Goal: Information Seeking & Learning: Find specific fact

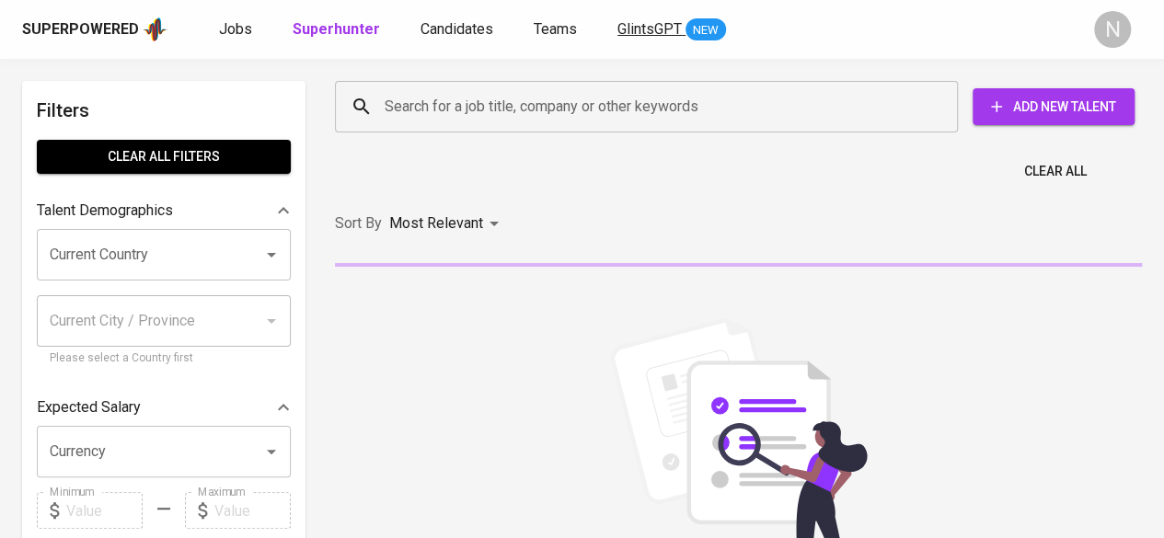
click at [650, 25] on span "GlintsGPT" at bounding box center [650, 28] width 64 height 17
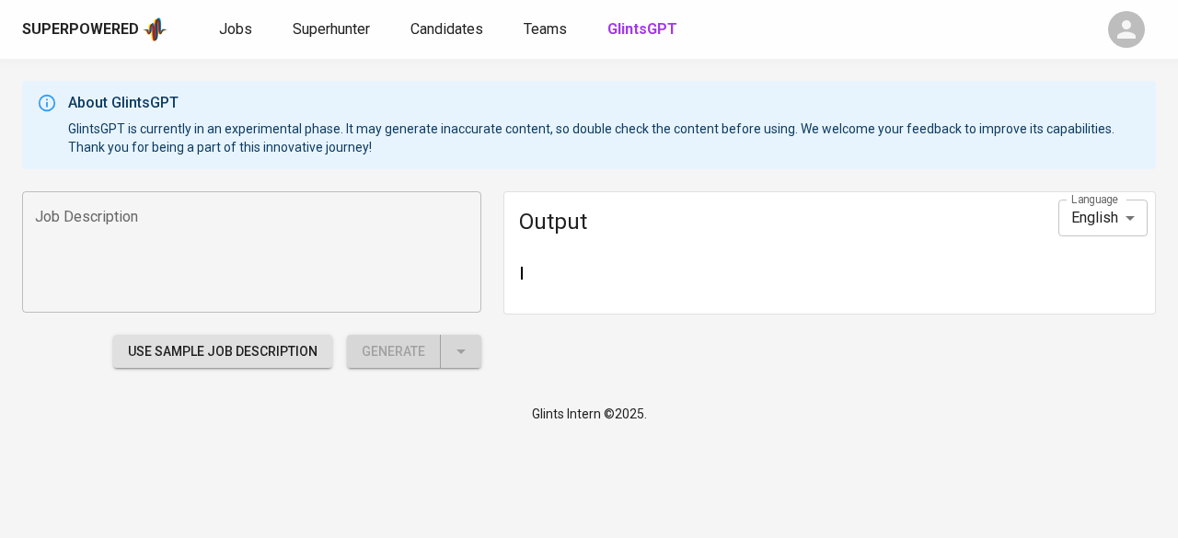
click at [503, 32] on div "Jobs Superhunter Candidates Teams GlintsGPT" at bounding box center [450, 29] width 462 height 22
click at [364, 32] on span "Superhunter" at bounding box center [331, 28] width 77 height 17
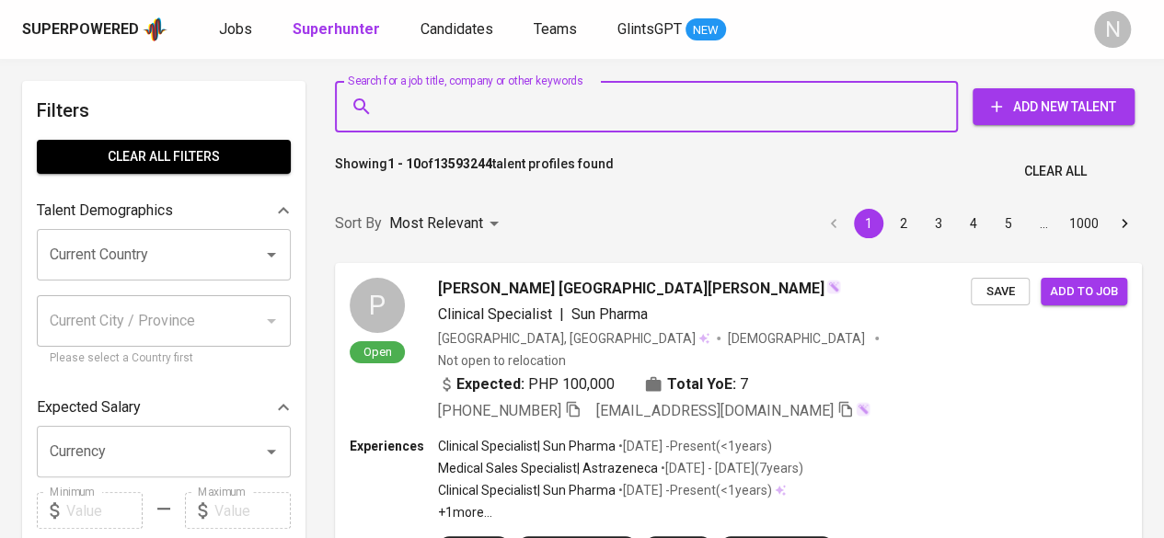
click at [591, 89] on input "Search for a job title, company or other keywords" at bounding box center [651, 106] width 542 height 35
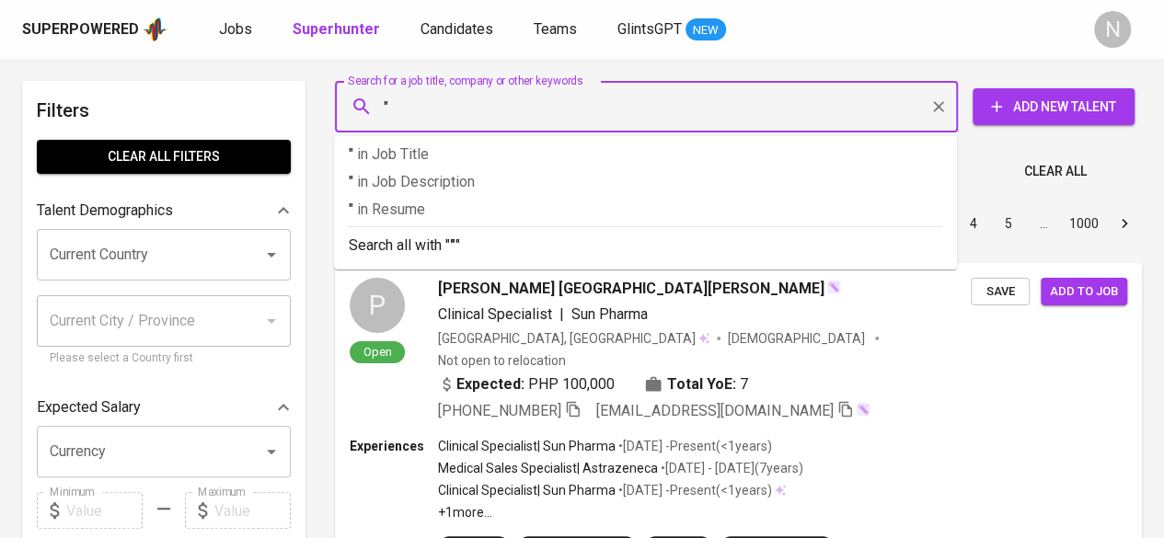
paste input "[PERSON_NAME]"
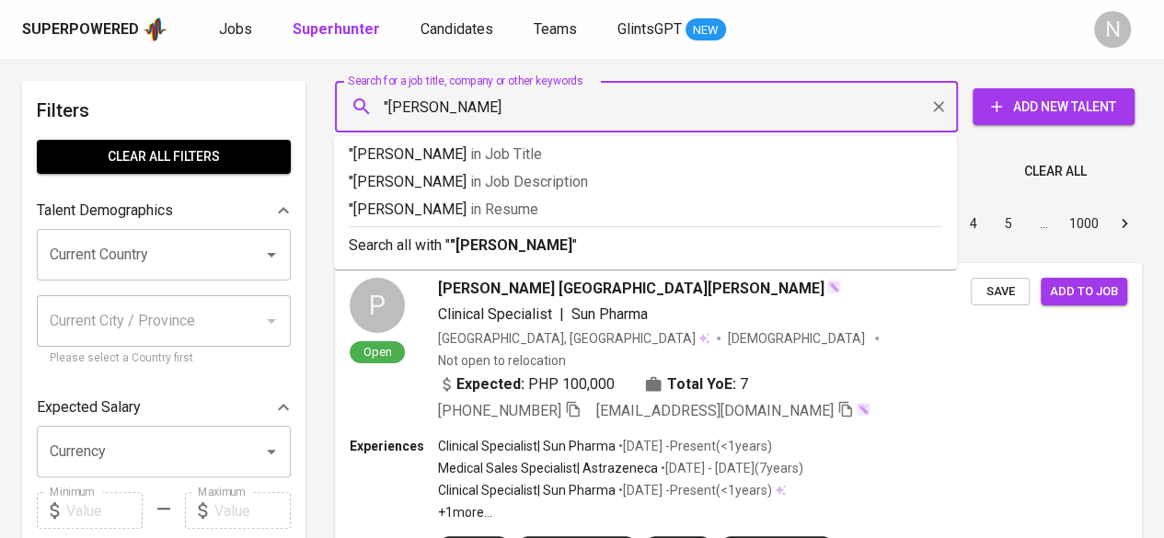
type input ""[PERSON_NAME] A""
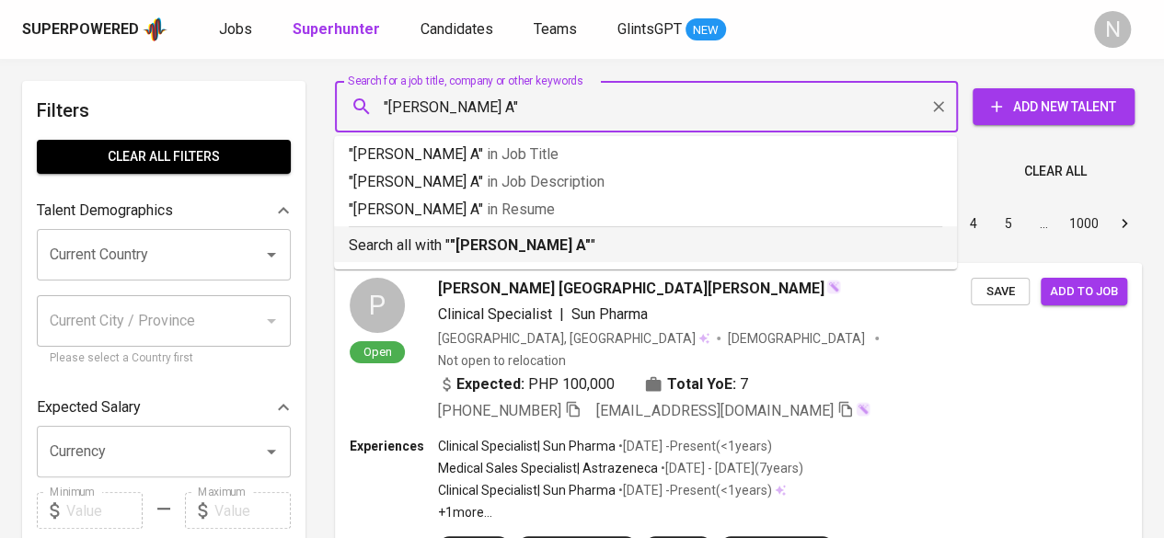
click at [521, 259] on li "Search all with " "[PERSON_NAME] A" "" at bounding box center [645, 244] width 623 height 36
click at [521, 252] on div "Sort By Most Relevant MOST_RELEVANT 1 2 3 4 5 … 1000" at bounding box center [738, 224] width 829 height 56
click at [606, 241] on div "Sort By Most Relevant MOST_RELEVANT 1 2 3 4 5 … 1000" at bounding box center [738, 224] width 829 height 56
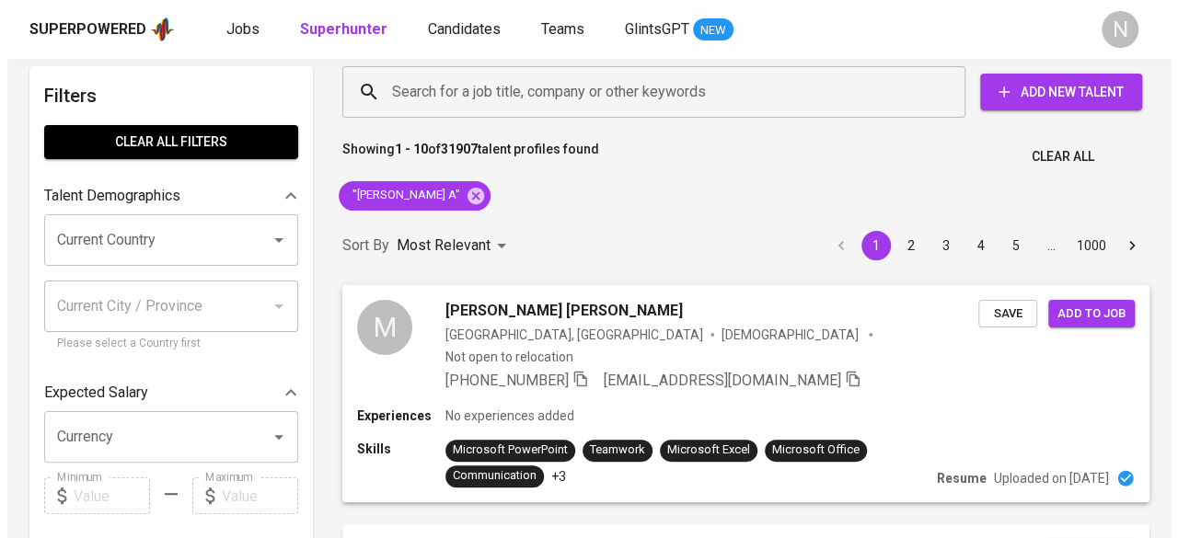
scroll to position [4, 0]
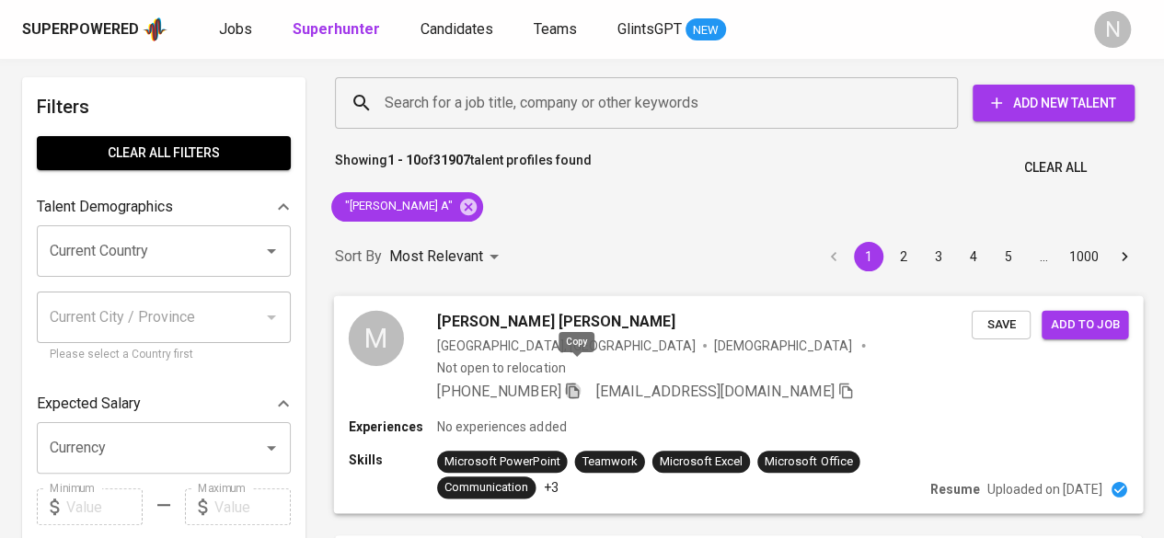
click at [576, 382] on icon "button" at bounding box center [572, 390] width 17 height 17
click at [710, 389] on div "M [PERSON_NAME] [PERSON_NAME] [GEOGRAPHIC_DATA], [GEOGRAPHIC_DATA] [DEMOGRAPHIC…" at bounding box center [739, 355] width 810 height 121
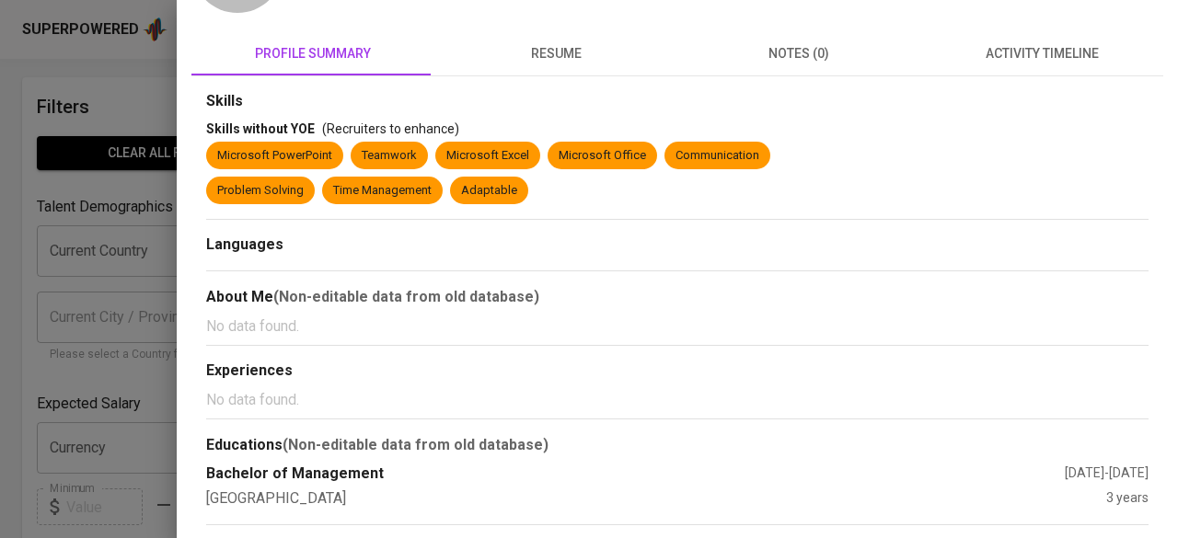
scroll to position [0, 0]
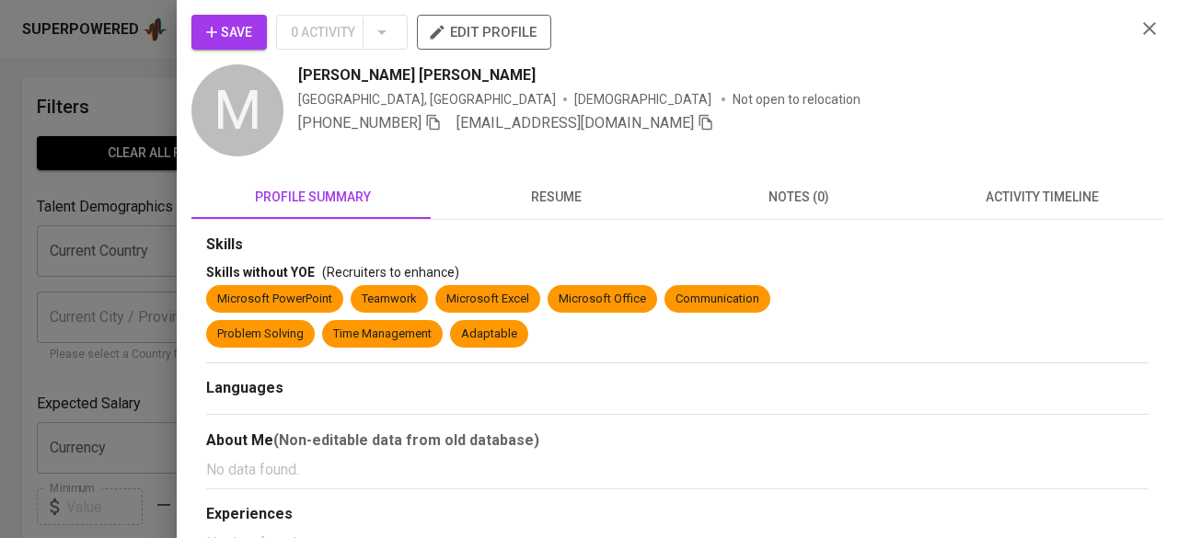
click at [440, 118] on icon "button" at bounding box center [433, 123] width 13 height 16
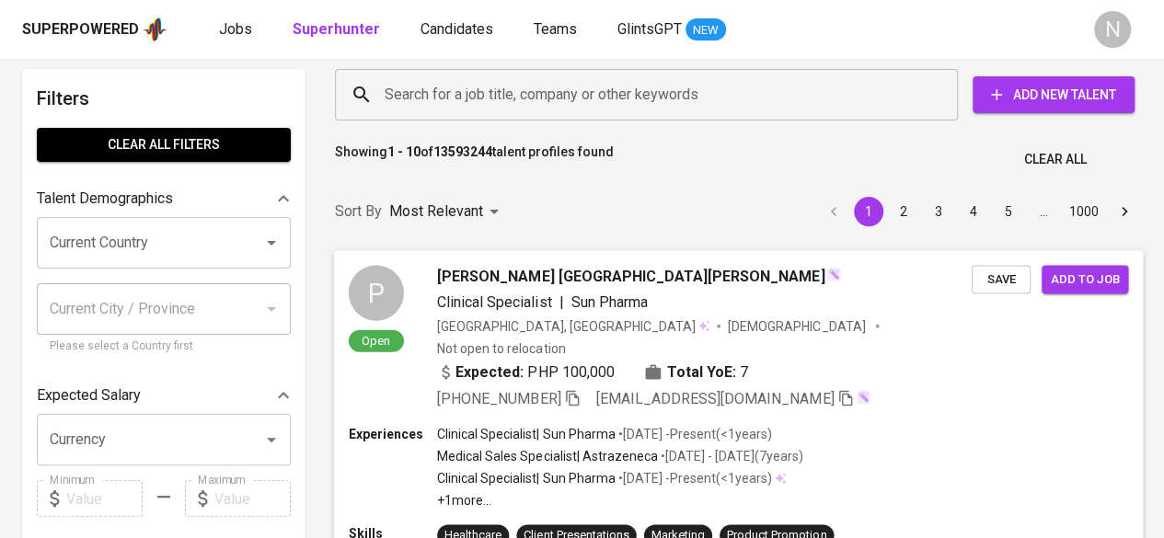
scroll to position [13, 0]
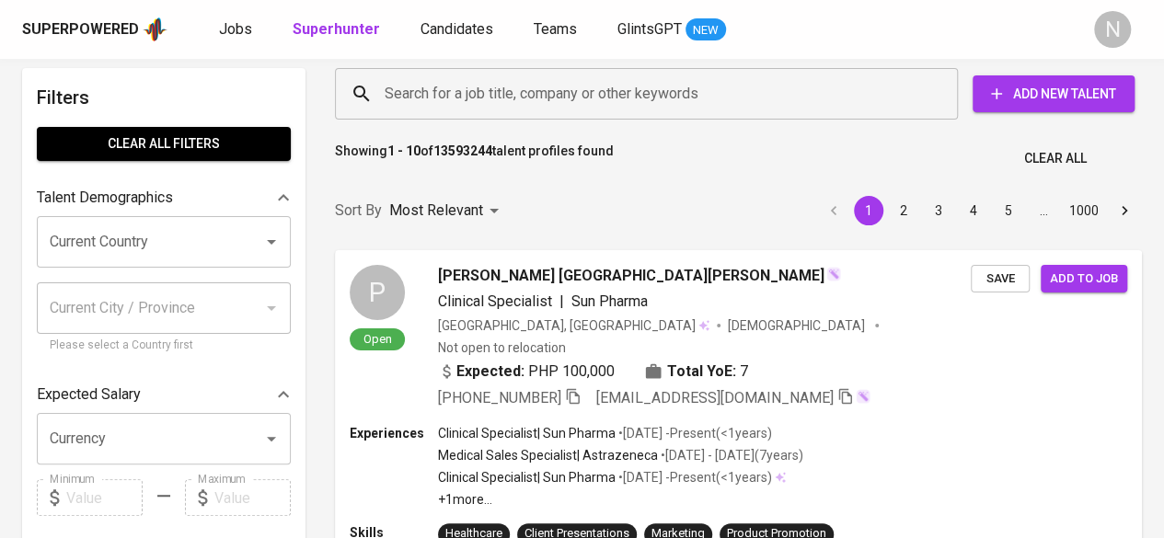
click at [671, 76] on input "Search for a job title, company or other keywords" at bounding box center [651, 93] width 542 height 35
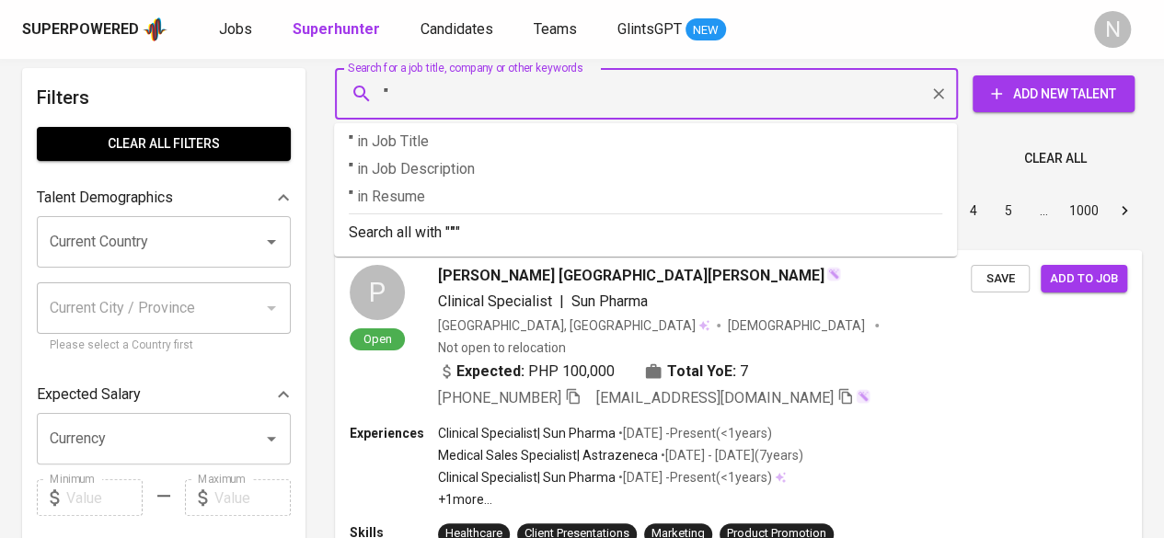
paste input "Maria Rosana A. 2nd degree connection2"
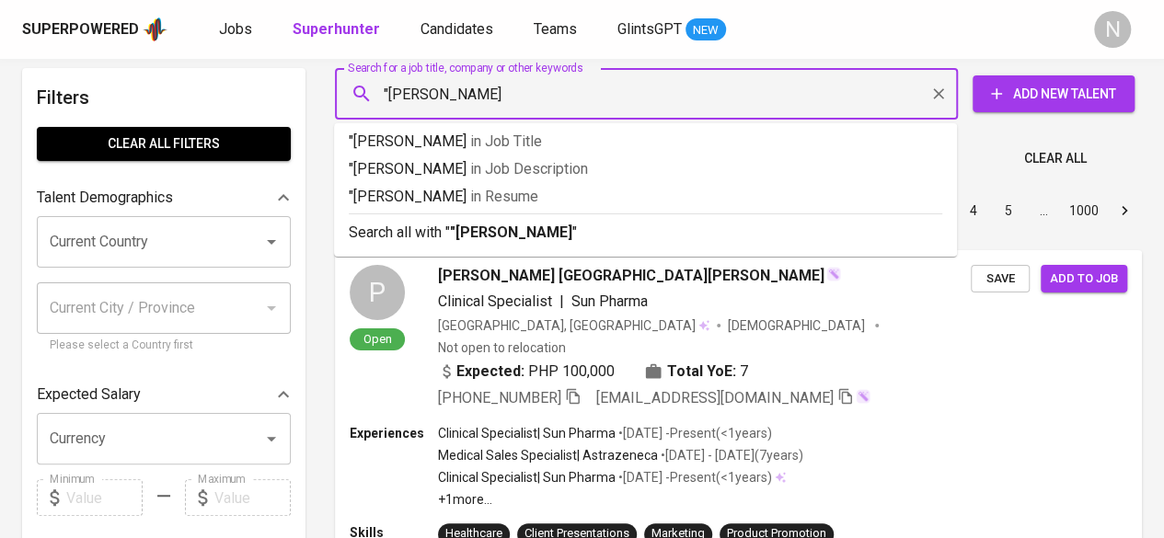
type input ""Maria Rosana A.""
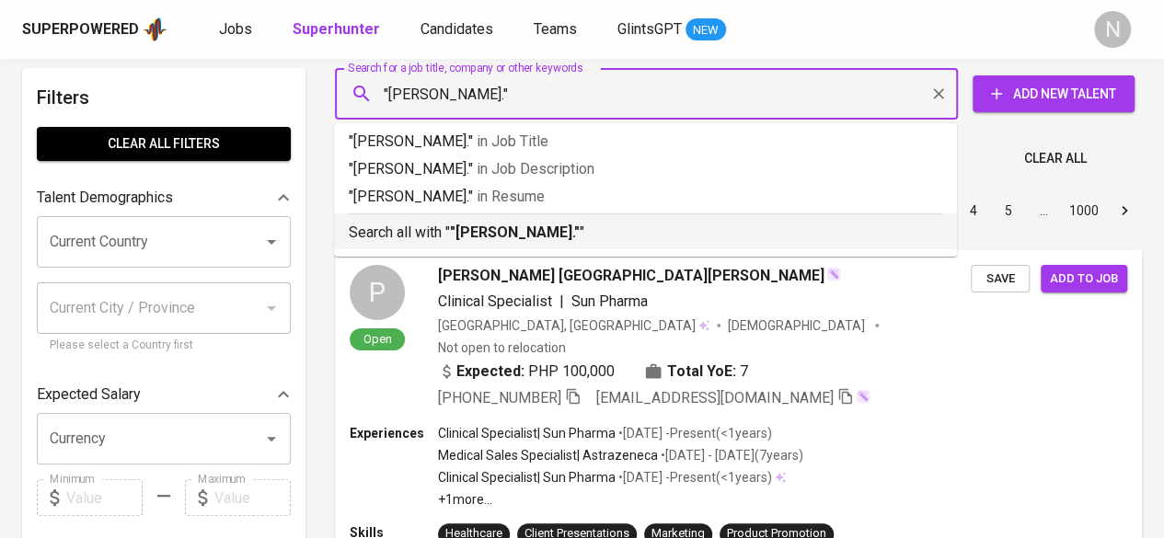
click at [478, 227] on b ""Maria Rosana A."" at bounding box center [515, 232] width 130 height 17
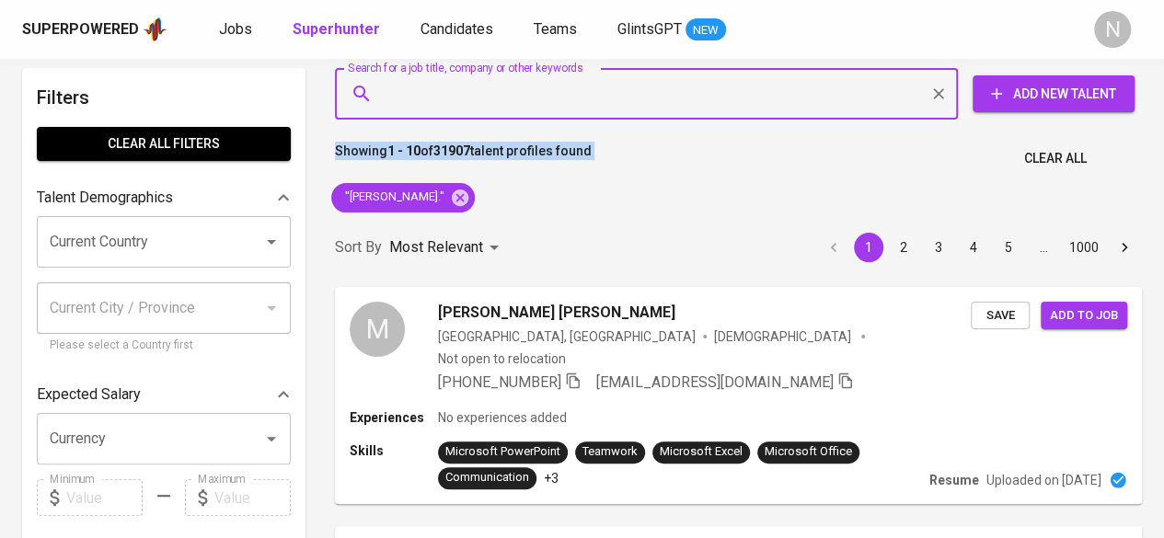
click at [861, 104] on input "Search for a job title, company or other keywords" at bounding box center [651, 93] width 542 height 35
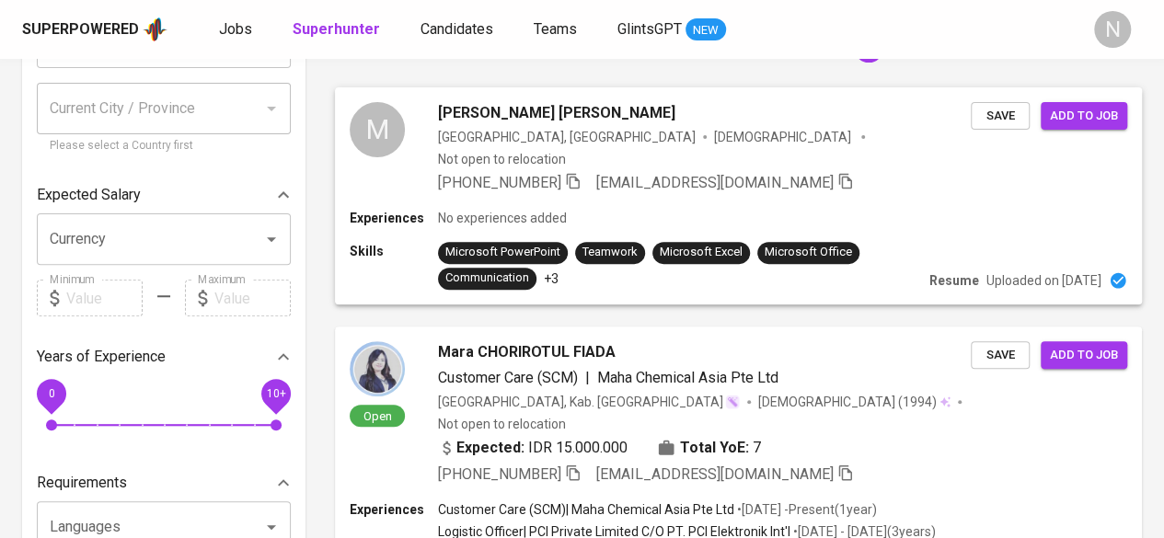
scroll to position [211, 0]
